Goal: Check status: Check status

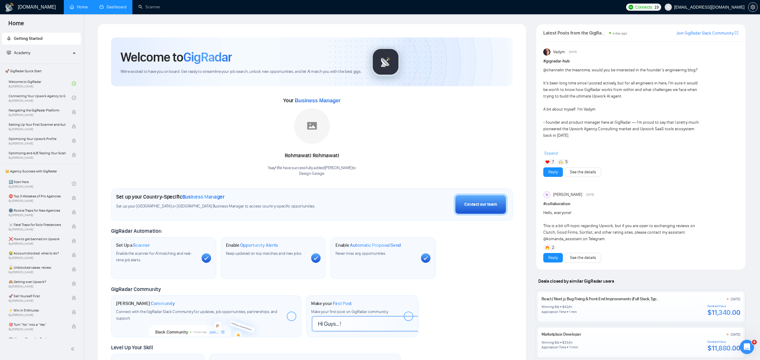
click at [123, 8] on link "Dashboard" at bounding box center [112, 6] width 27 height 5
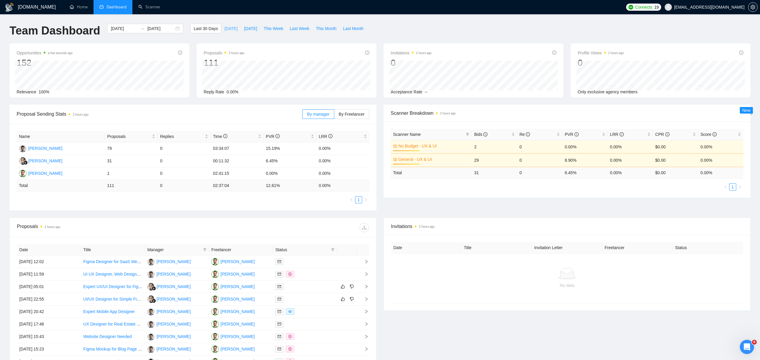
click at [227, 29] on span "[DATE]" at bounding box center [231, 28] width 13 height 7
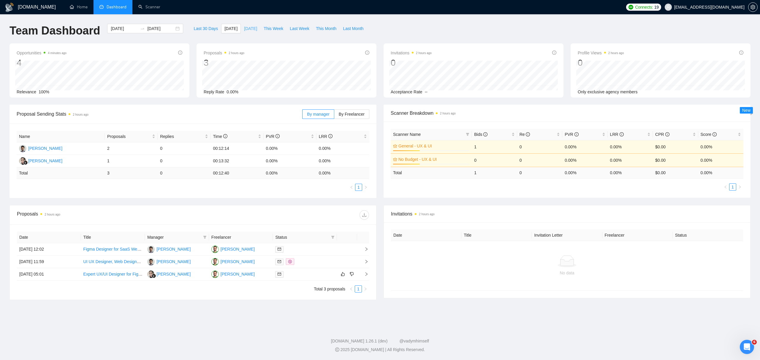
click at [244, 28] on span "[DATE]" at bounding box center [250, 28] width 13 height 7
type input "[DATE]"
